Goal: Check status: Check status

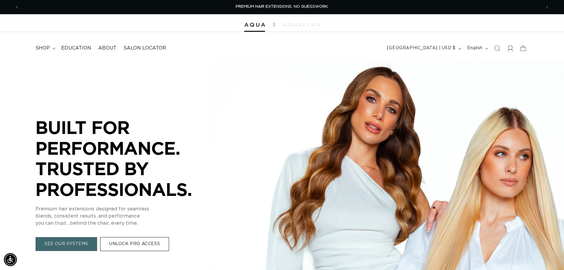
click at [509, 48] on icon at bounding box center [511, 48] width 6 height 6
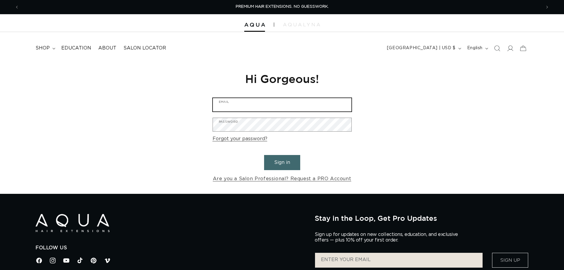
type input "[EMAIL_ADDRESS][DOMAIN_NAME]"
click at [291, 160] on button "Sign in" at bounding box center [282, 162] width 36 height 15
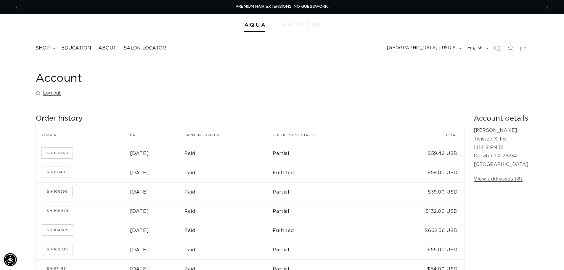
click at [62, 152] on link "SH-126368" at bounding box center [57, 152] width 31 height 11
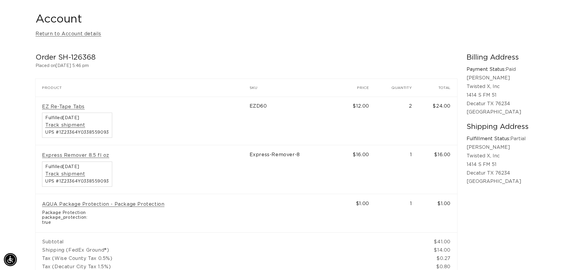
scroll to position [118, 0]
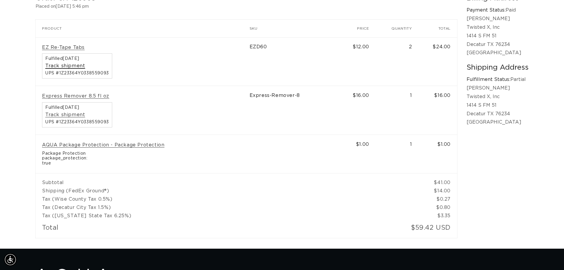
click at [59, 68] on link "Track shipment" at bounding box center [65, 66] width 40 height 6
